Goal: Task Accomplishment & Management: Manage account settings

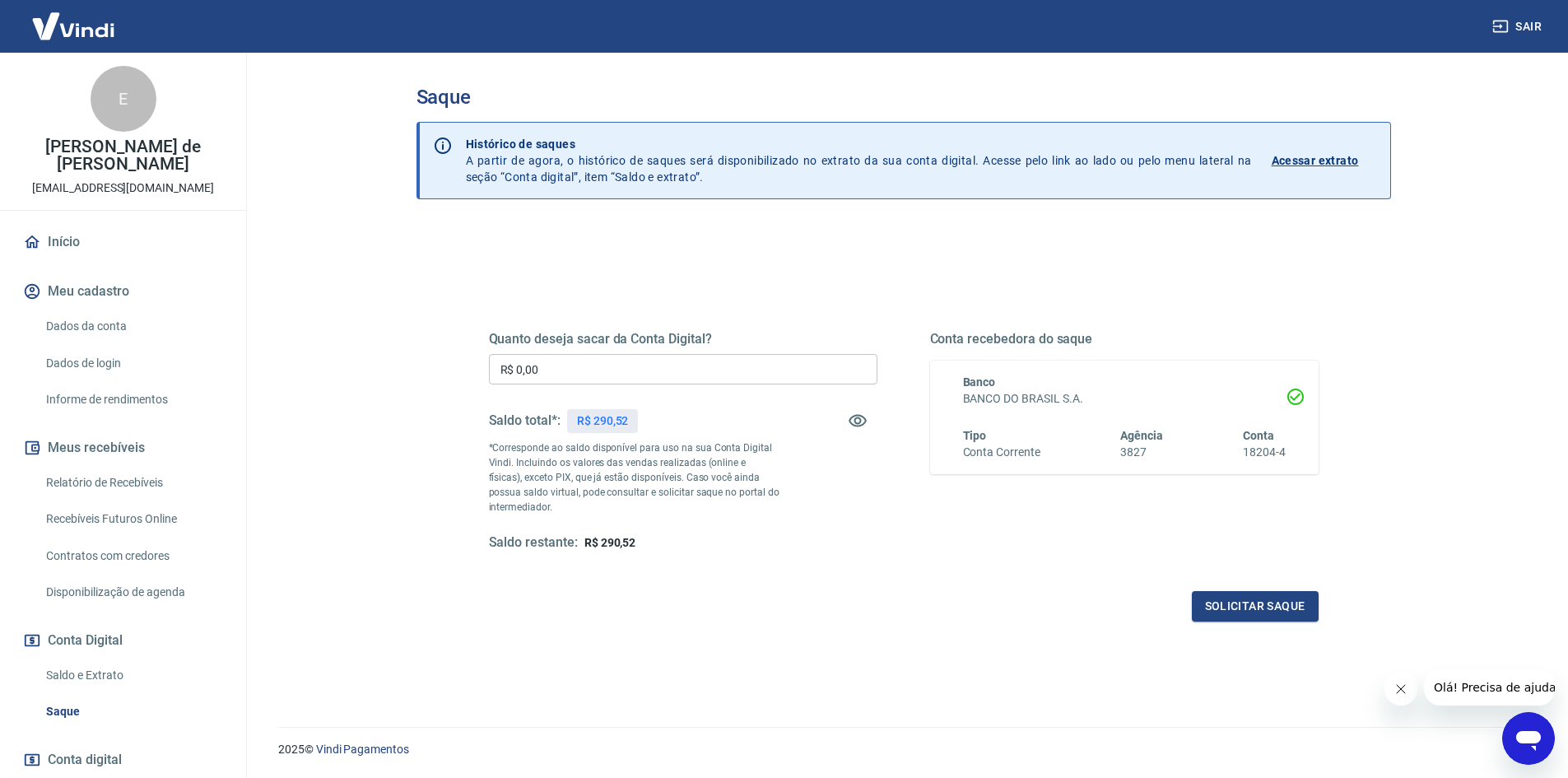
click at [697, 352] on div "Quanto deseja sacar da Conta Digital? R$ 0,00 ​ Saldo total*: R$ 290,52 *Corres…" at bounding box center [683, 441] width 388 height 221
click at [699, 363] on input "R$ 0,00" at bounding box center [683, 369] width 388 height 31
type input "R$ 290,52"
click at [1258, 593] on button "Solicitar saque" at bounding box center [1255, 606] width 127 height 31
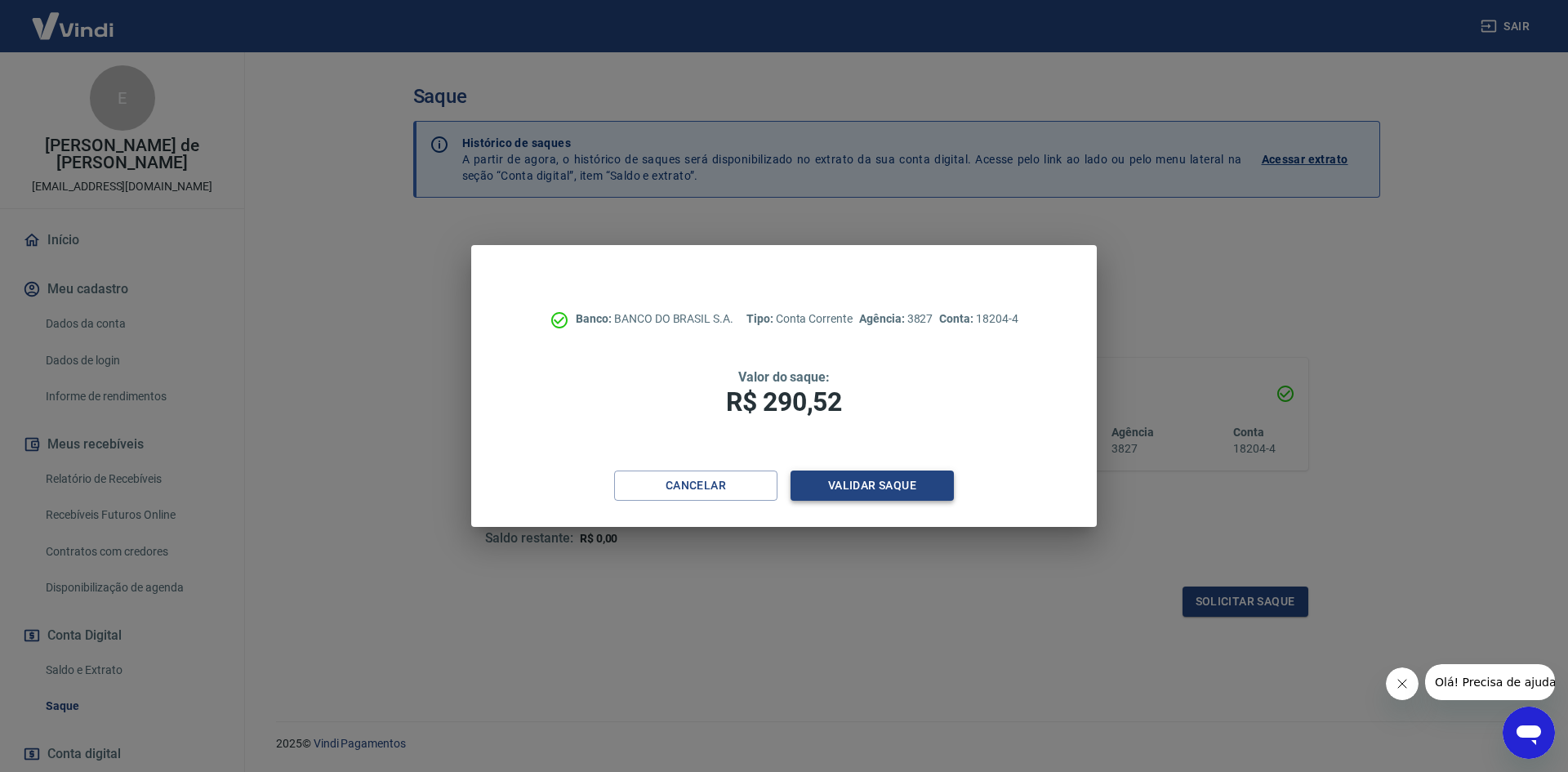
click at [874, 491] on button "Validar saque" at bounding box center [872, 486] width 163 height 30
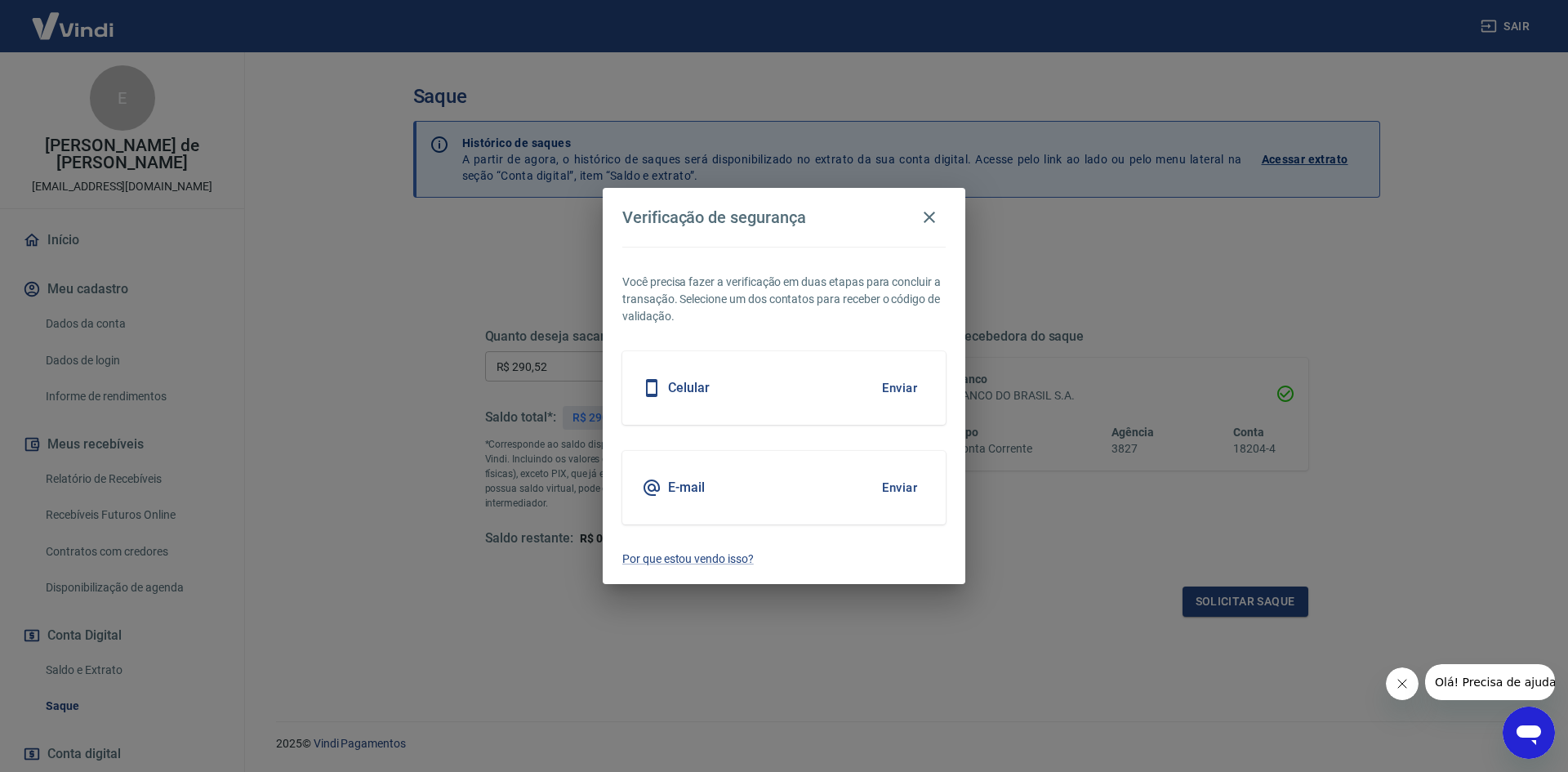
click at [909, 488] on button "Enviar" at bounding box center [900, 488] width 53 height 34
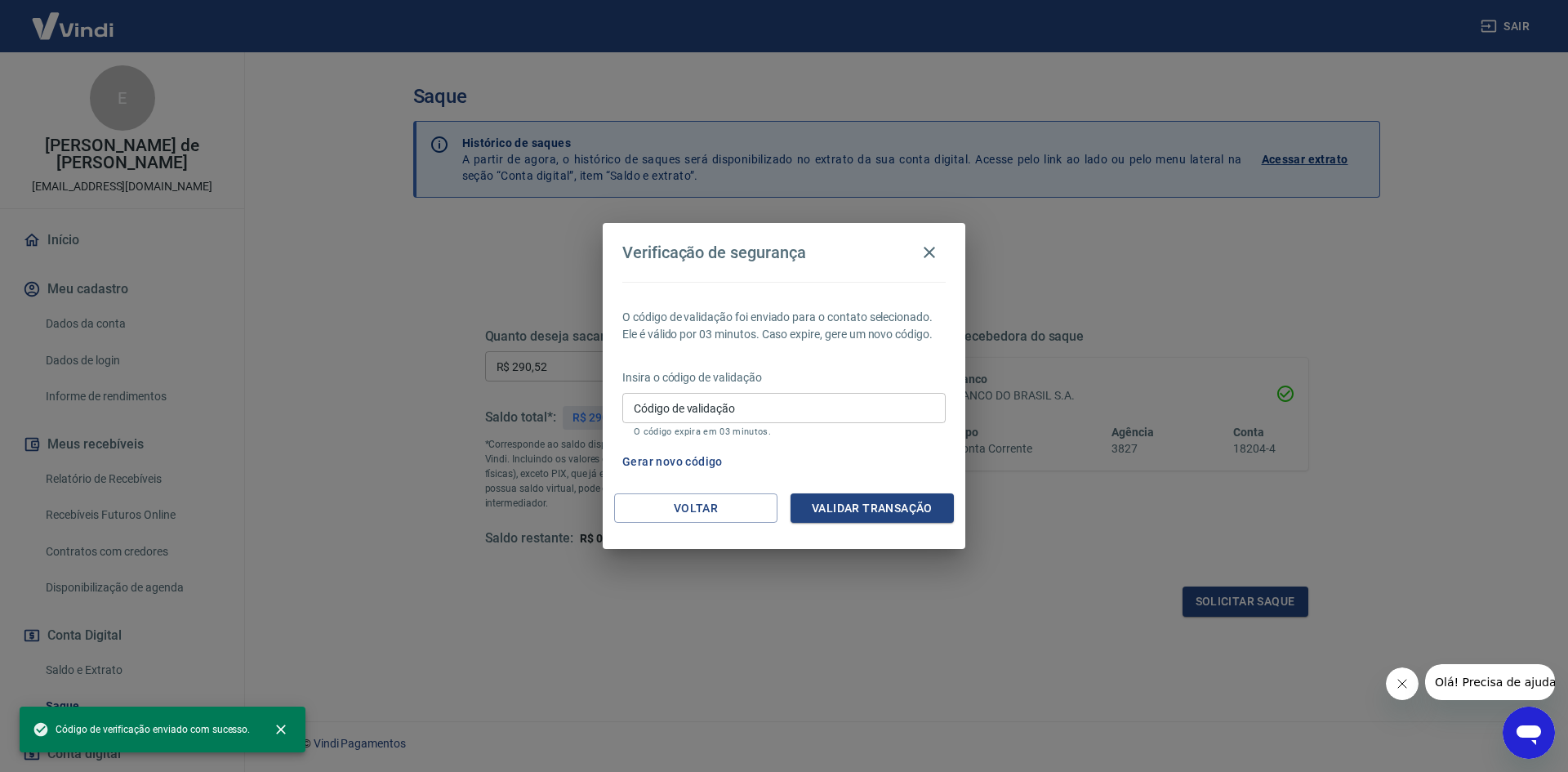
click at [784, 395] on input "Código de validação" at bounding box center [784, 408] width 324 height 30
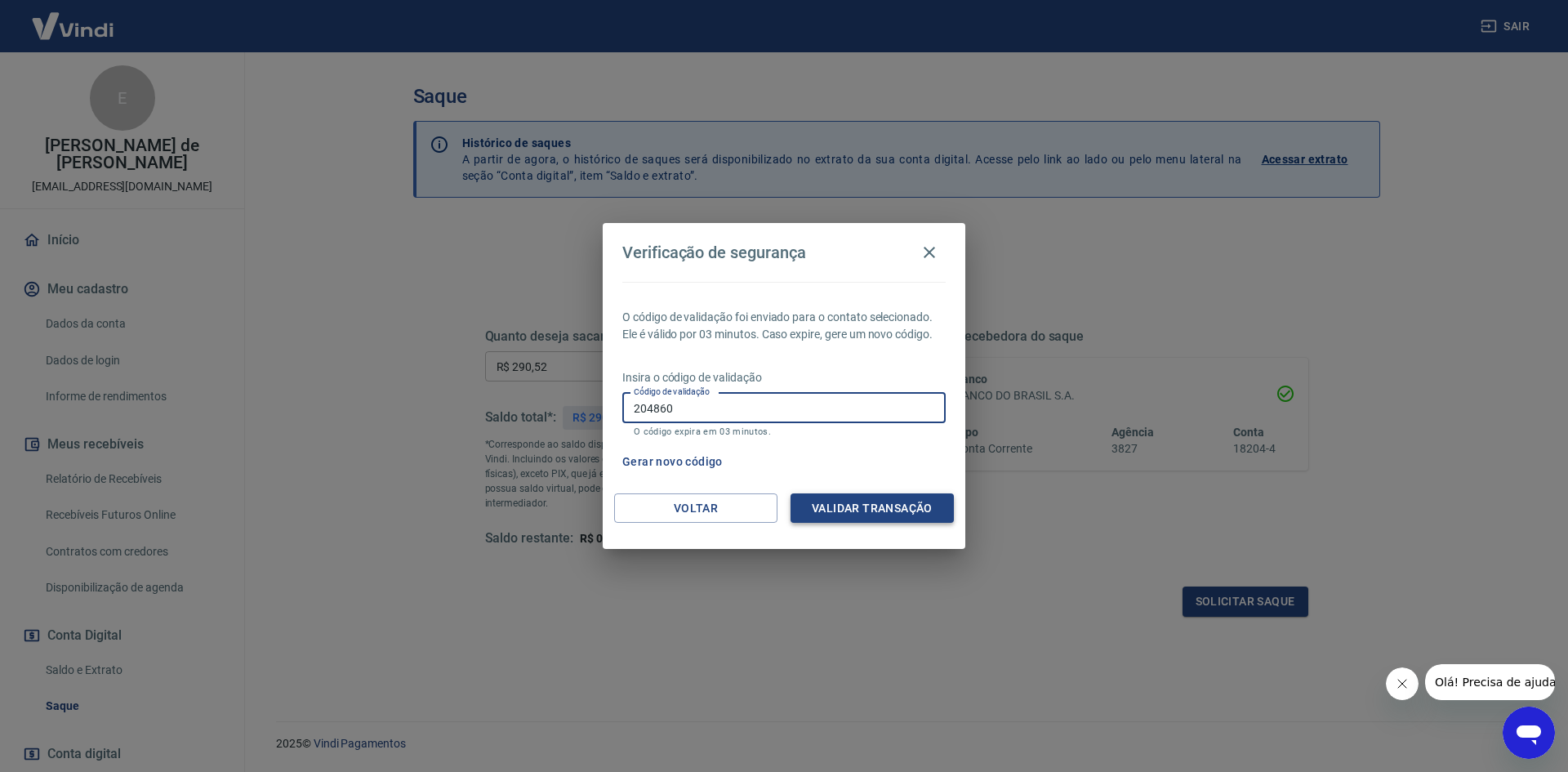
type input "204860"
click at [916, 503] on button "Validar transação" at bounding box center [872, 508] width 163 height 30
